Goal: Task Accomplishment & Management: Use online tool/utility

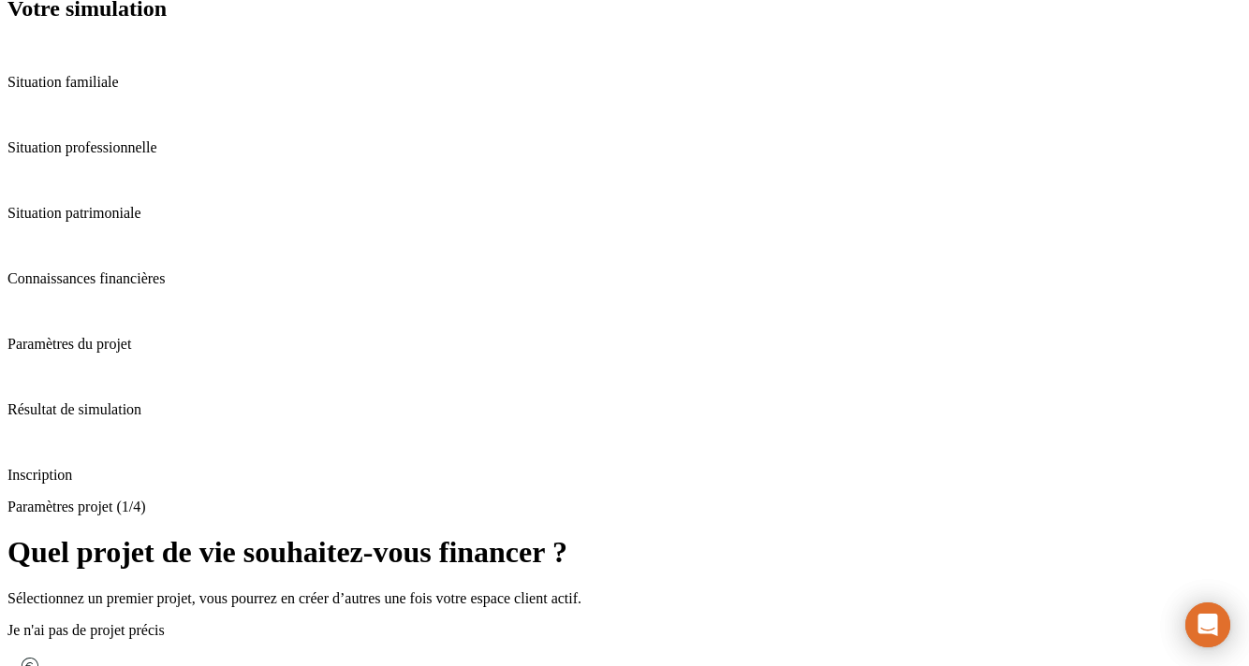
scroll to position [237, 0]
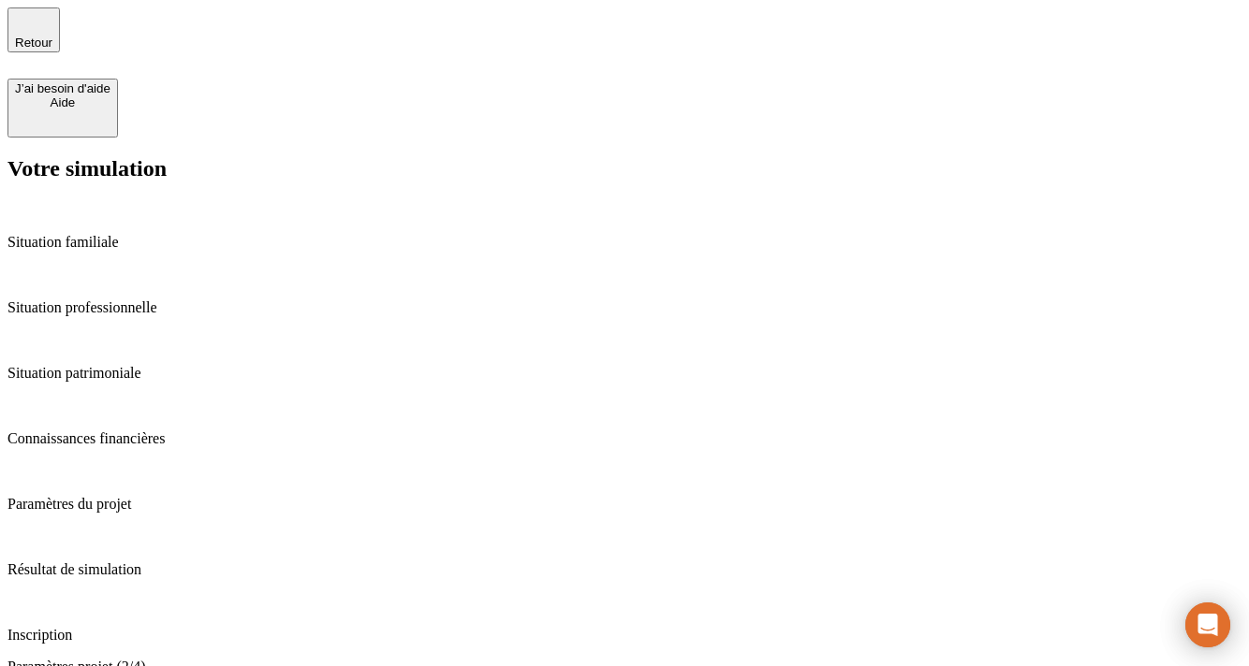
drag, startPoint x: 440, startPoint y: 266, endPoint x: 404, endPoint y: 265, distance: 35.6
type input "36"
type input "62"
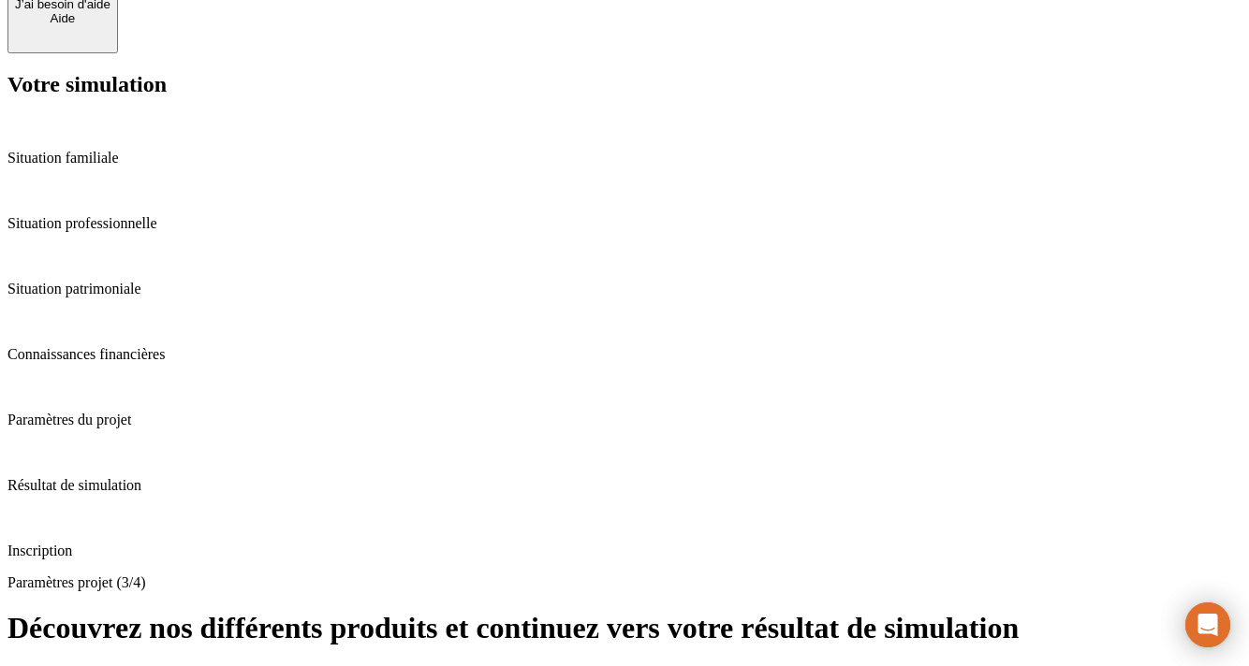
scroll to position [81, 0]
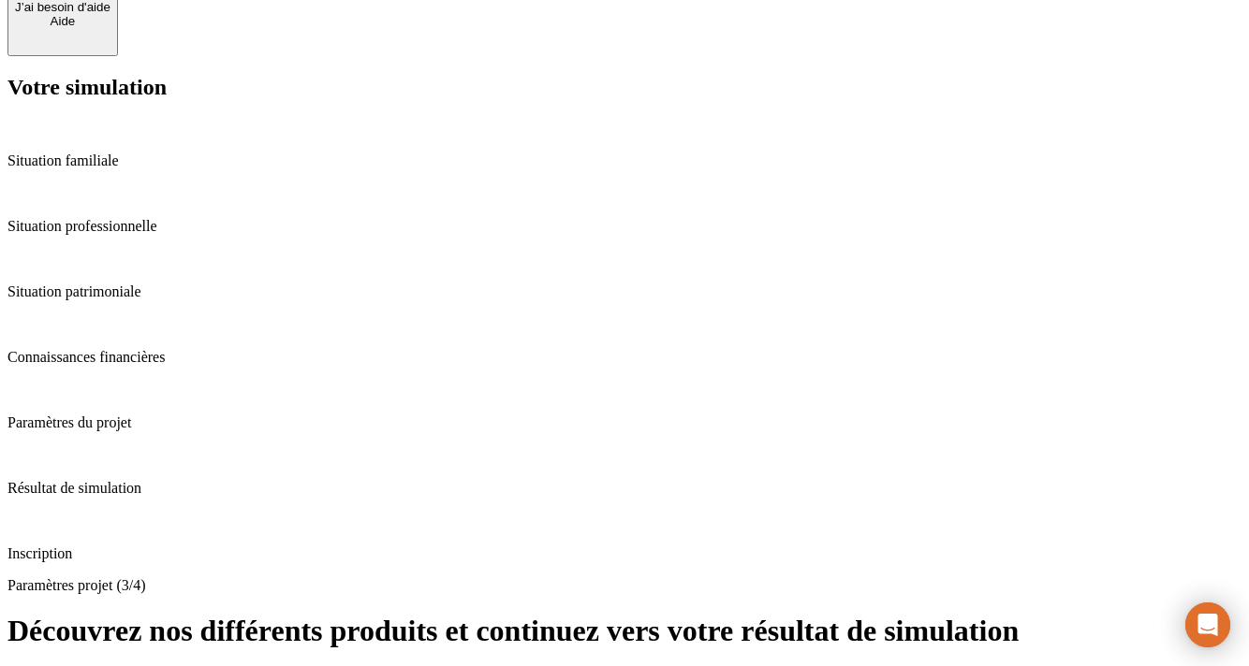
click at [129, 233] on p "Situation professionnelle" at bounding box center [624, 226] width 1234 height 17
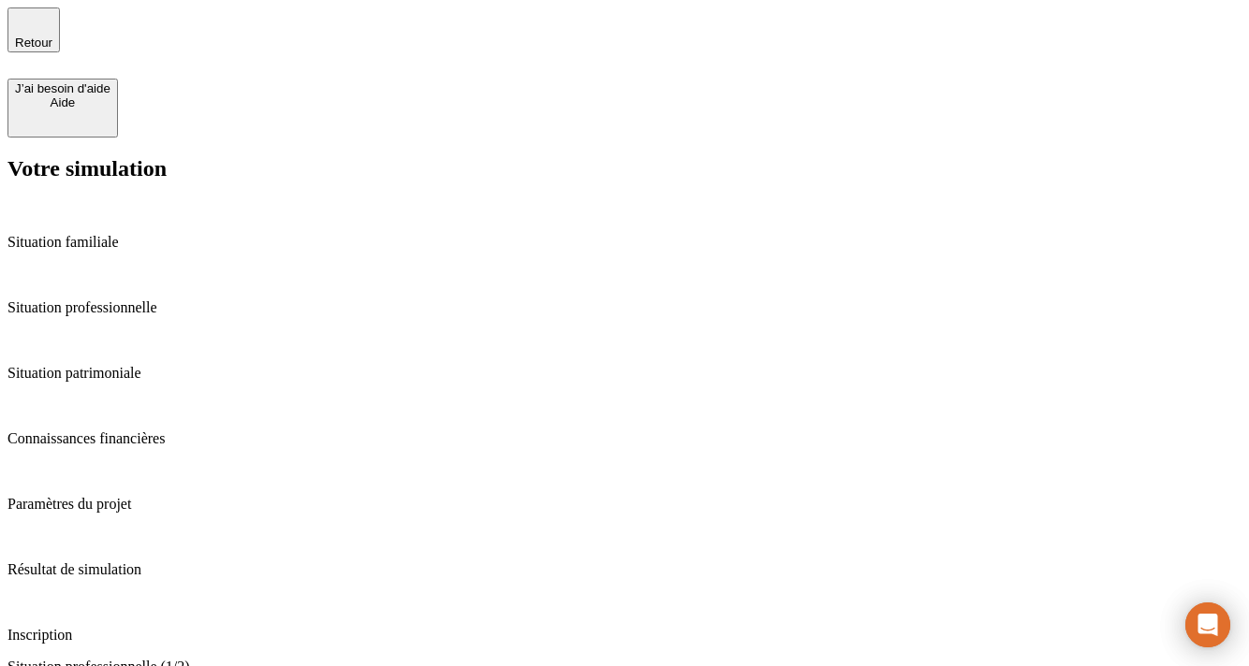
click at [112, 234] on p "Situation familiale" at bounding box center [624, 242] width 1234 height 17
click at [125, 300] on p "Situation professionnelle" at bounding box center [624, 308] width 1234 height 17
click at [126, 365] on p "Situation patrimoniale" at bounding box center [624, 373] width 1234 height 17
click at [139, 431] on p "Connaissances financières" at bounding box center [624, 439] width 1234 height 17
click at [132, 496] on p "Paramètres du projet" at bounding box center [624, 504] width 1234 height 17
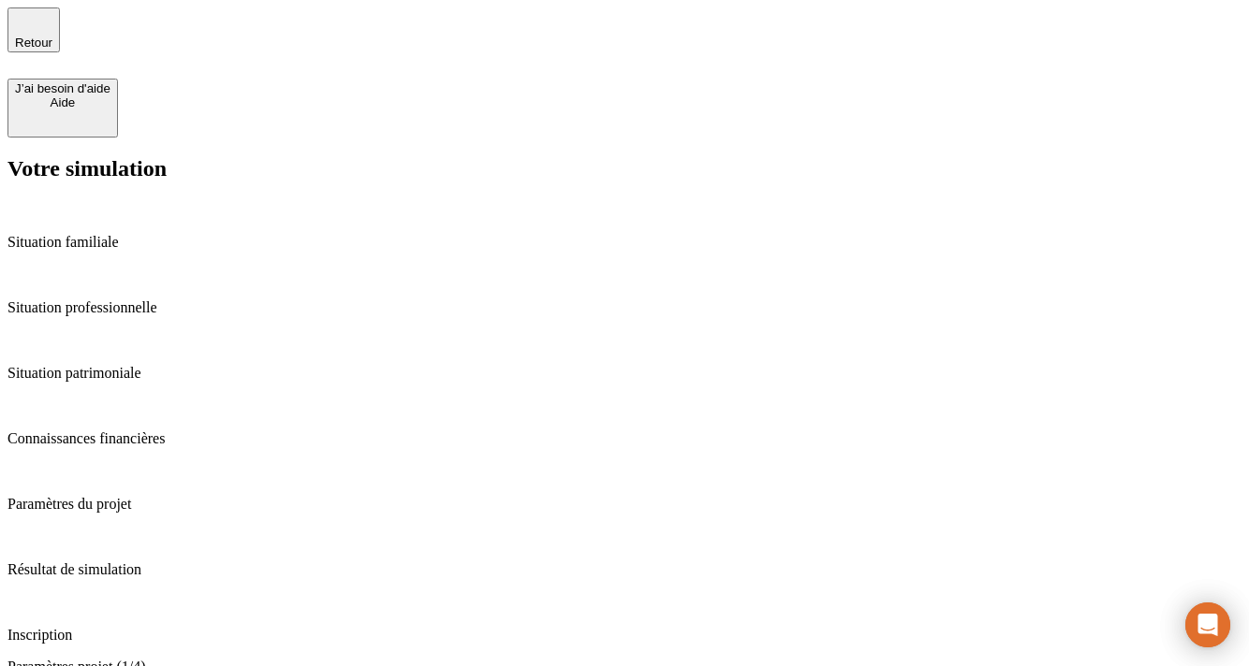
type input "64"
type input "3"
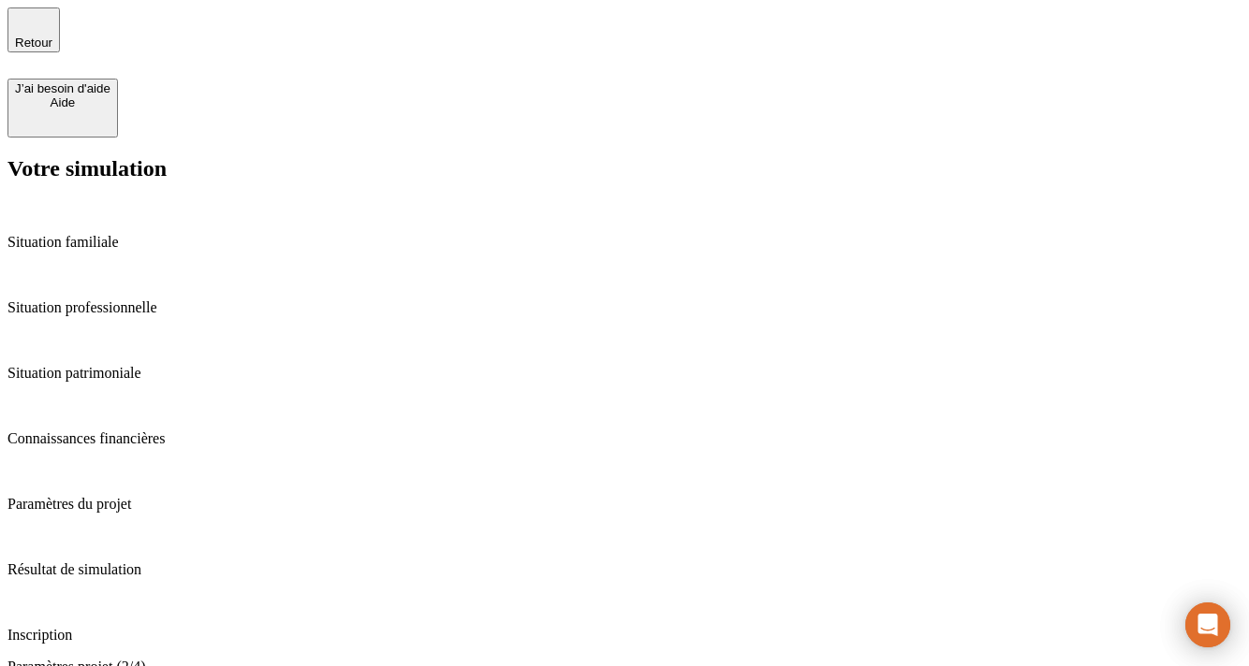
type input "55"
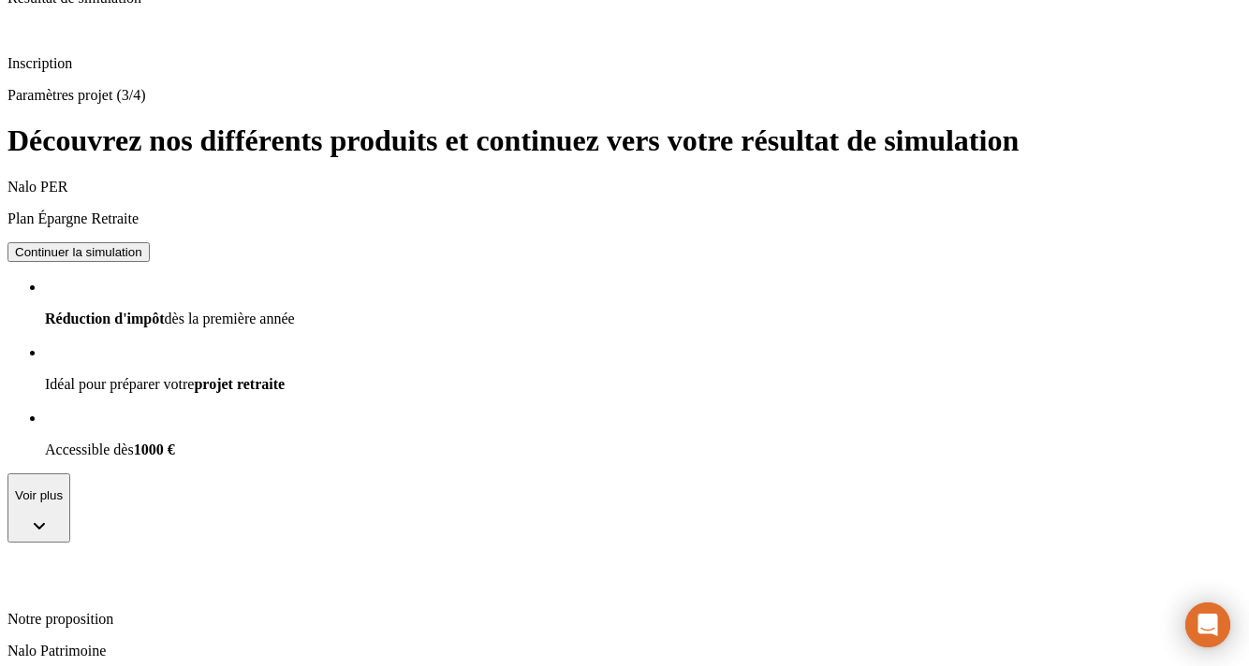
scroll to position [582, 0]
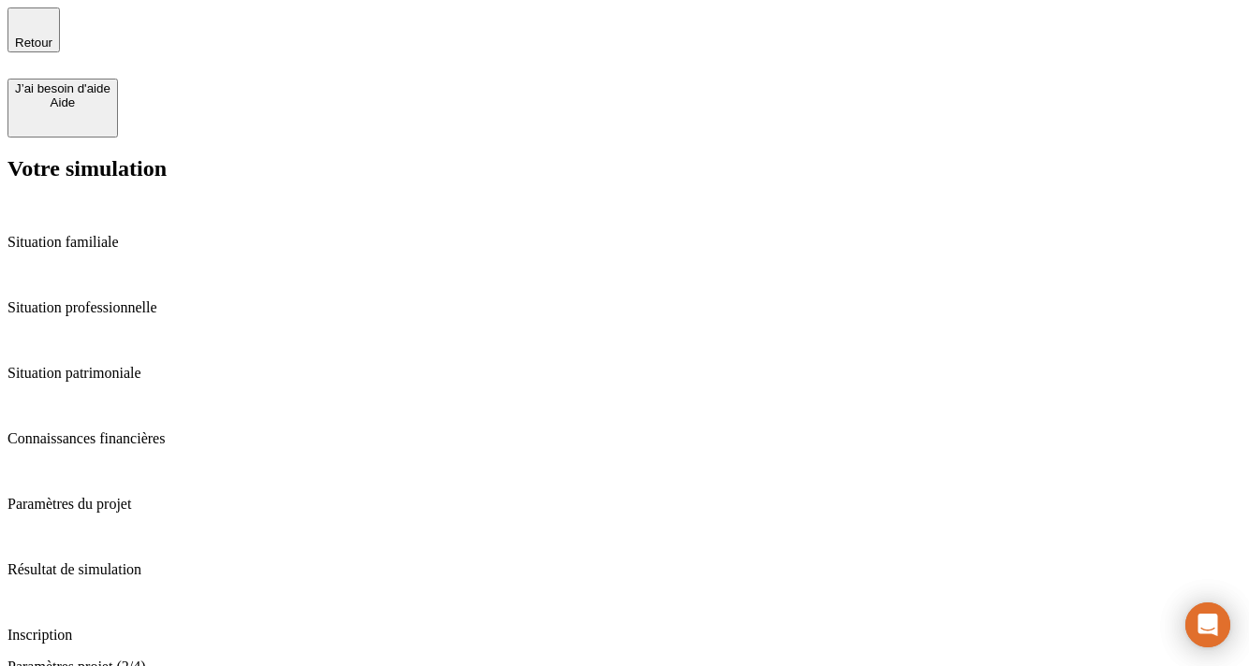
click at [48, 28] on div "Retour" at bounding box center [33, 29] width 37 height 39
click at [630, 38] on div "Retour" at bounding box center [624, 42] width 1234 height 71
click at [51, 36] on span "Retour" at bounding box center [33, 43] width 37 height 14
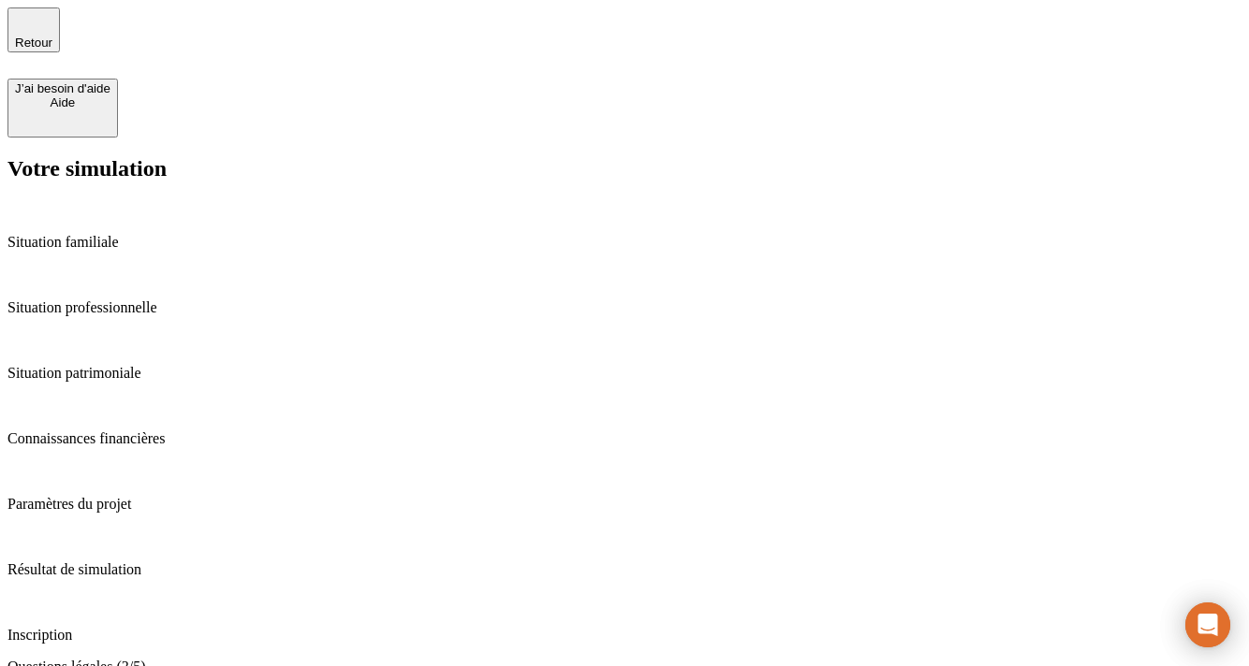
click at [52, 36] on span "Retour" at bounding box center [33, 43] width 37 height 14
